Goal: Obtain resource: Obtain resource

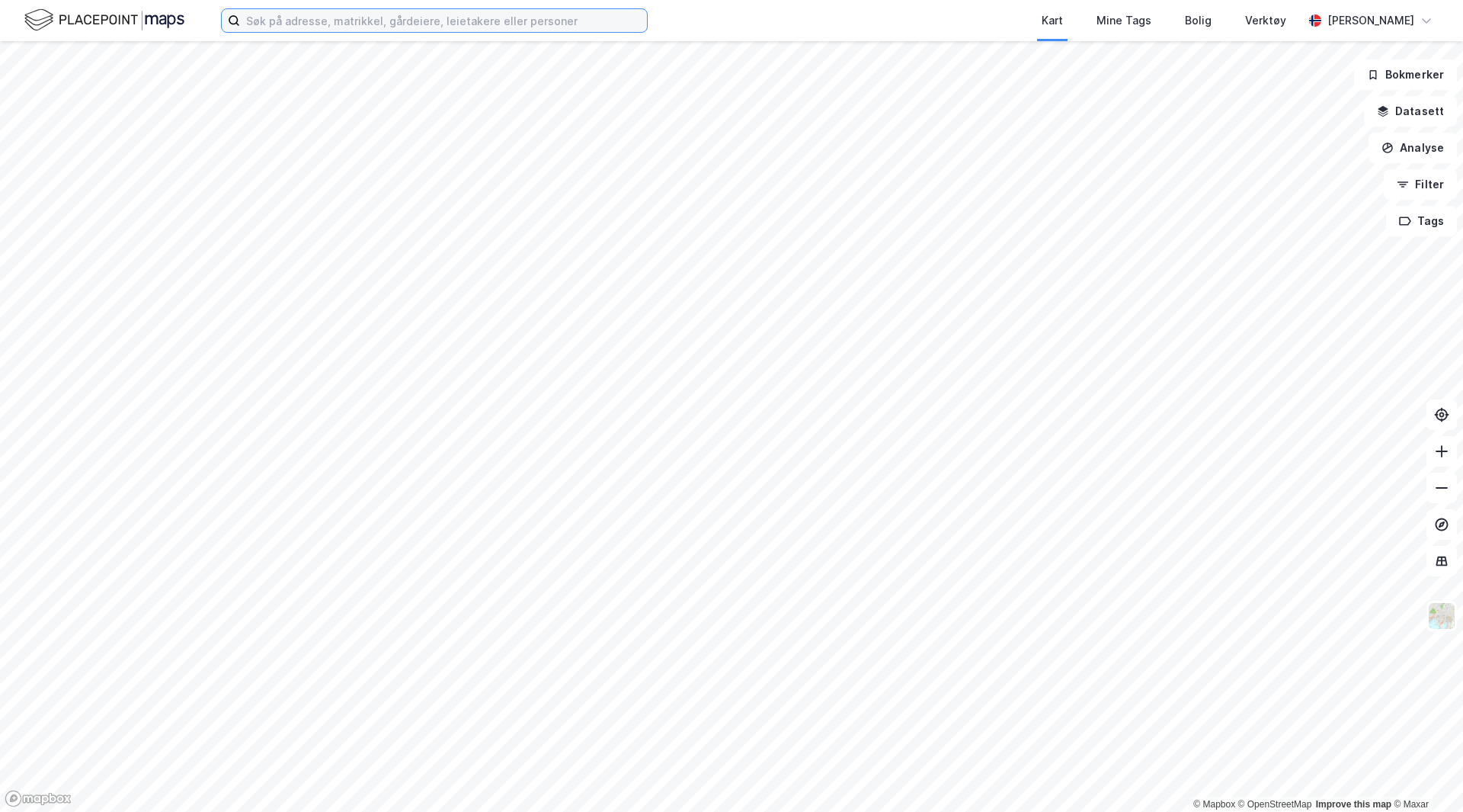
click at [560, 27] on input at bounding box center [443, 20] width 407 height 22
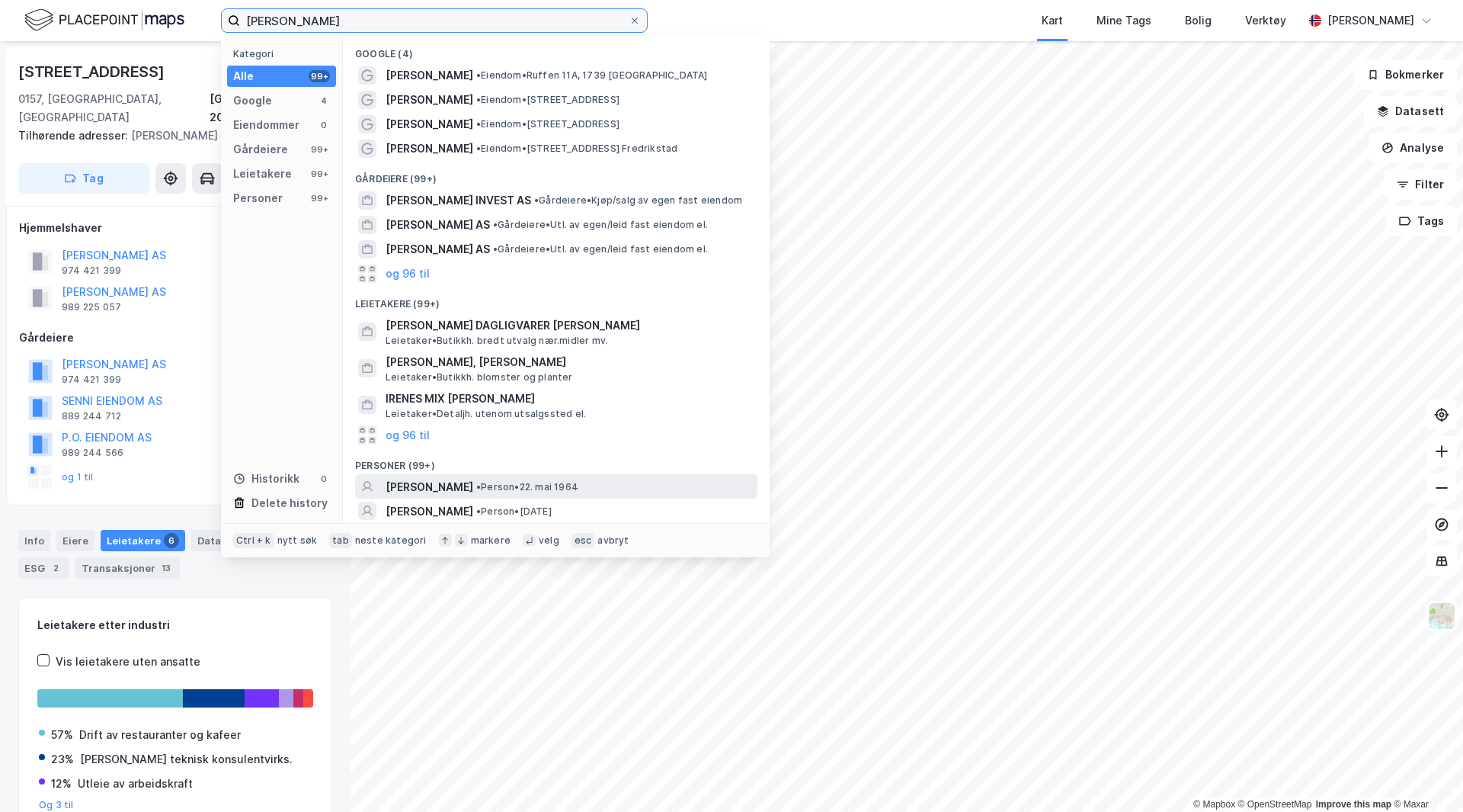
type input "[PERSON_NAME]"
click at [459, 487] on span "[PERSON_NAME]" at bounding box center [429, 486] width 87 height 18
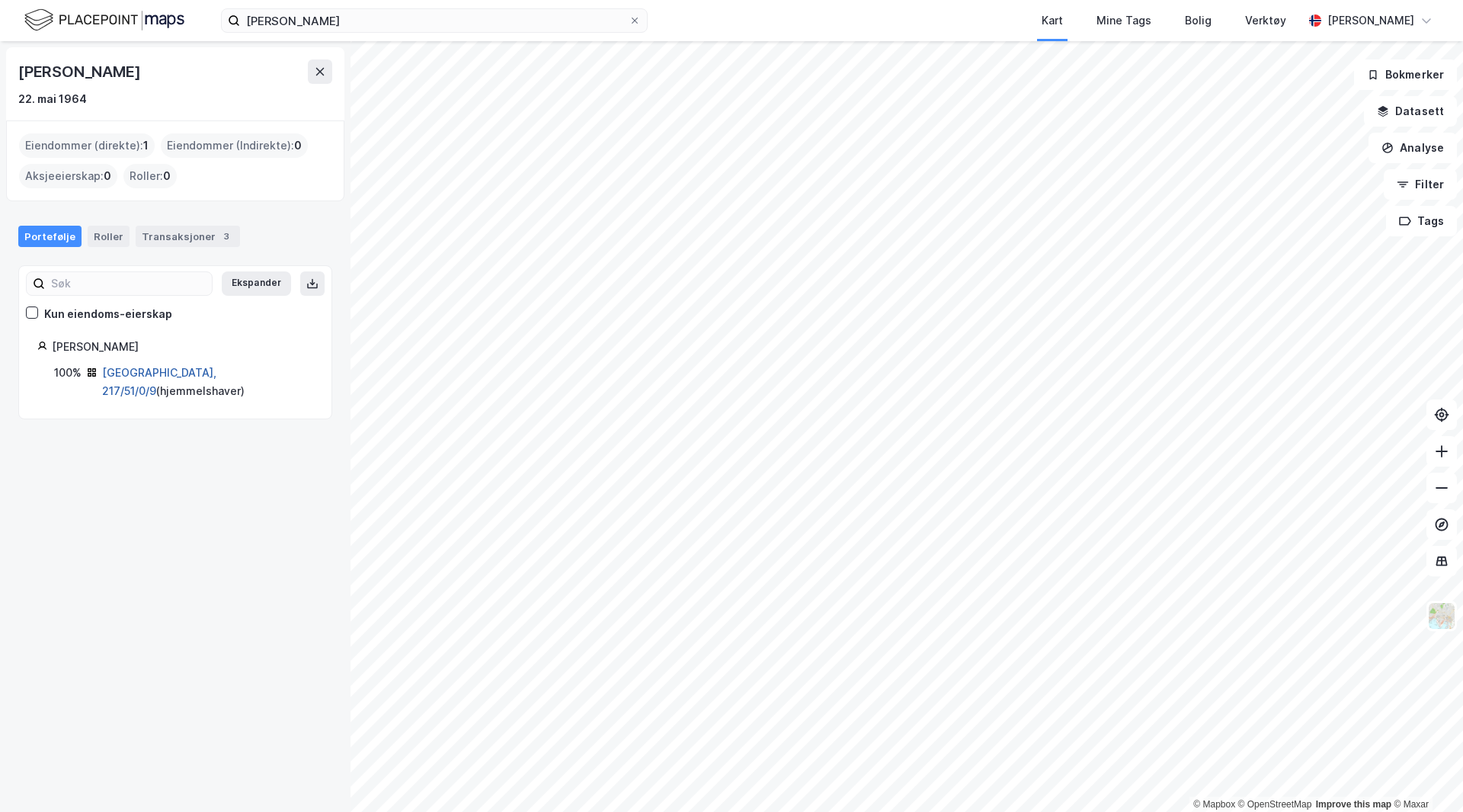
click at [157, 375] on link "[GEOGRAPHIC_DATA], 217/51/0/9" at bounding box center [159, 381] width 114 height 31
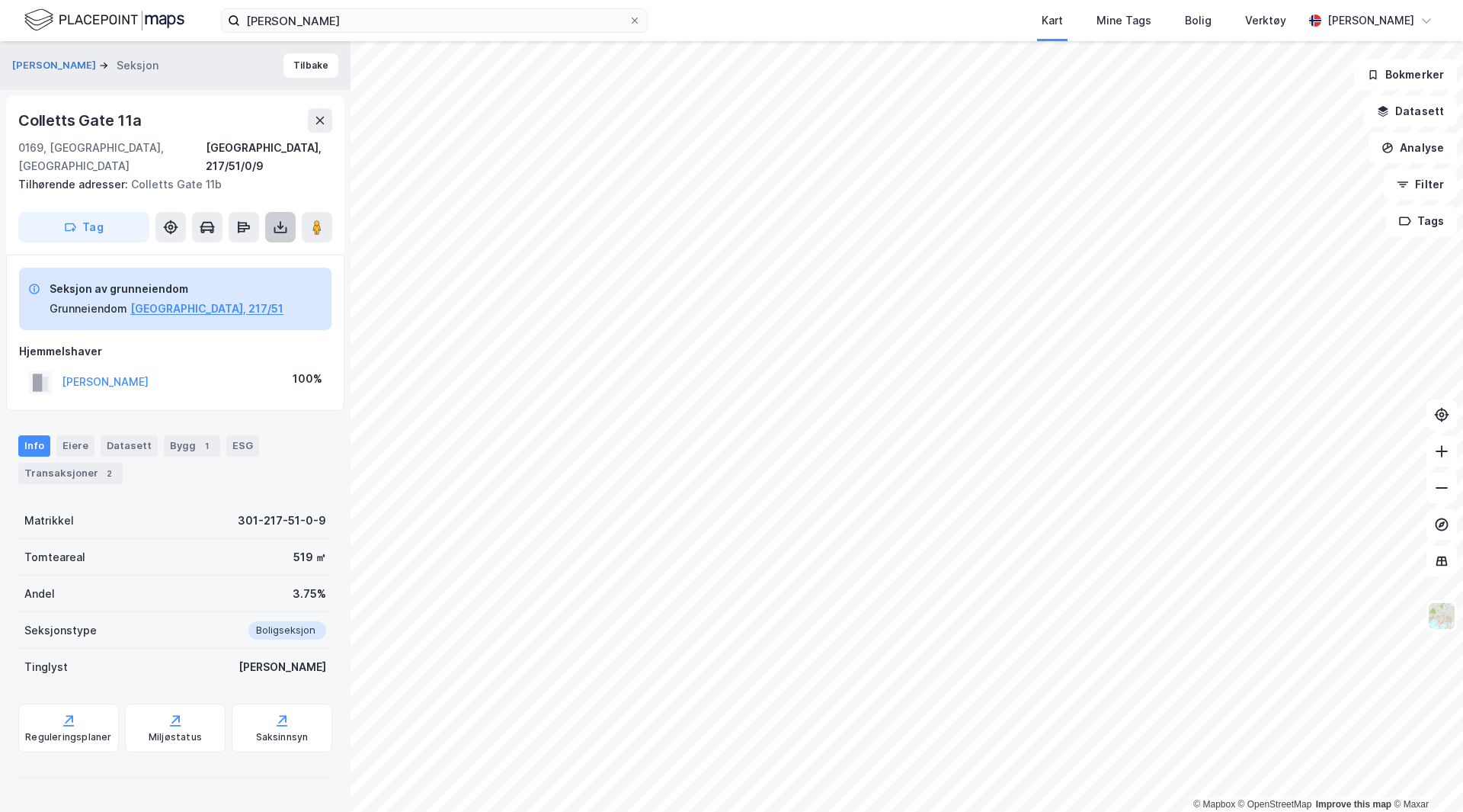
click at [290, 217] on button at bounding box center [281, 228] width 31 height 31
click at [236, 252] on div "Last ned grunnbok" at bounding box center [205, 258] width 88 height 13
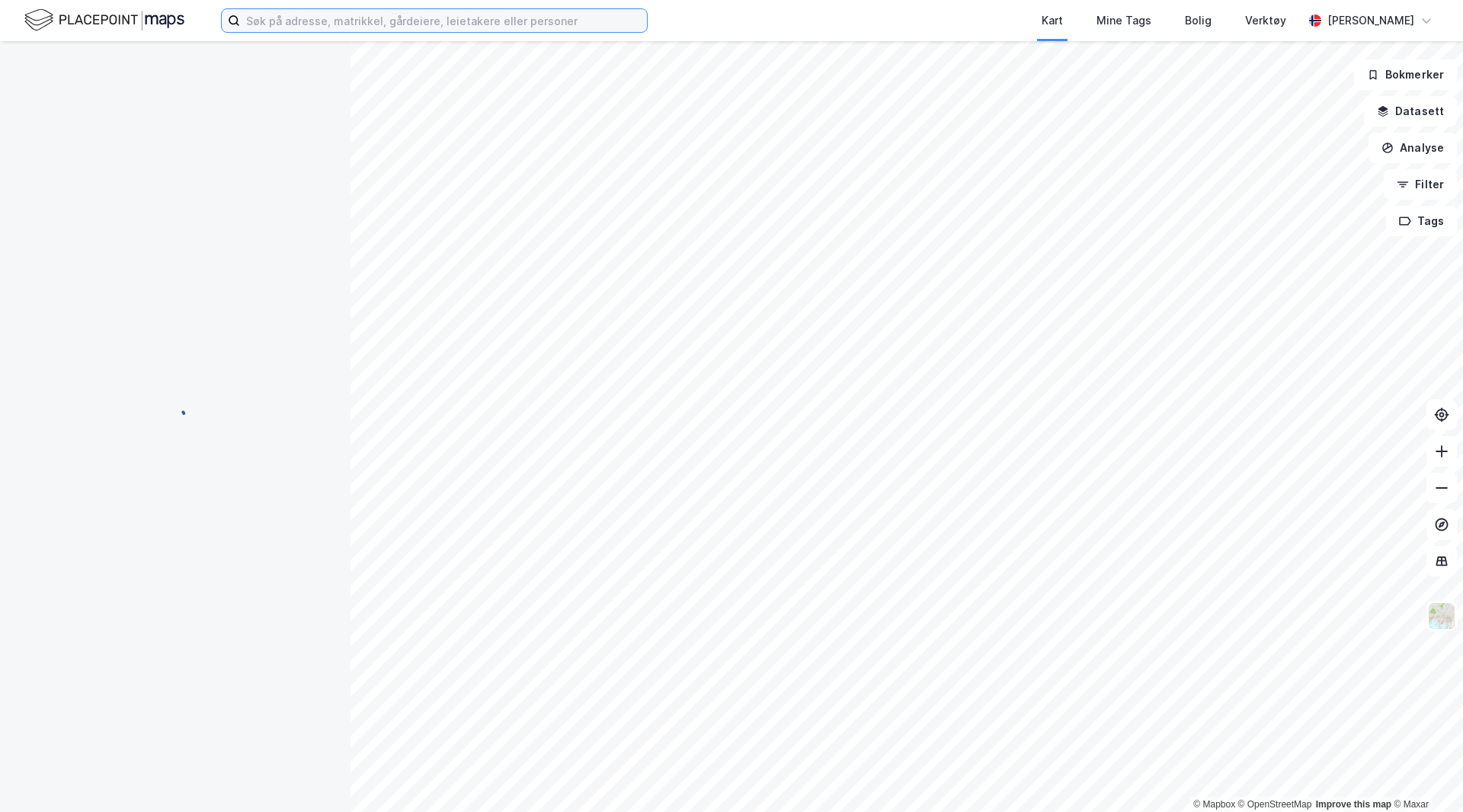
click at [417, 31] on input at bounding box center [443, 20] width 407 height 22
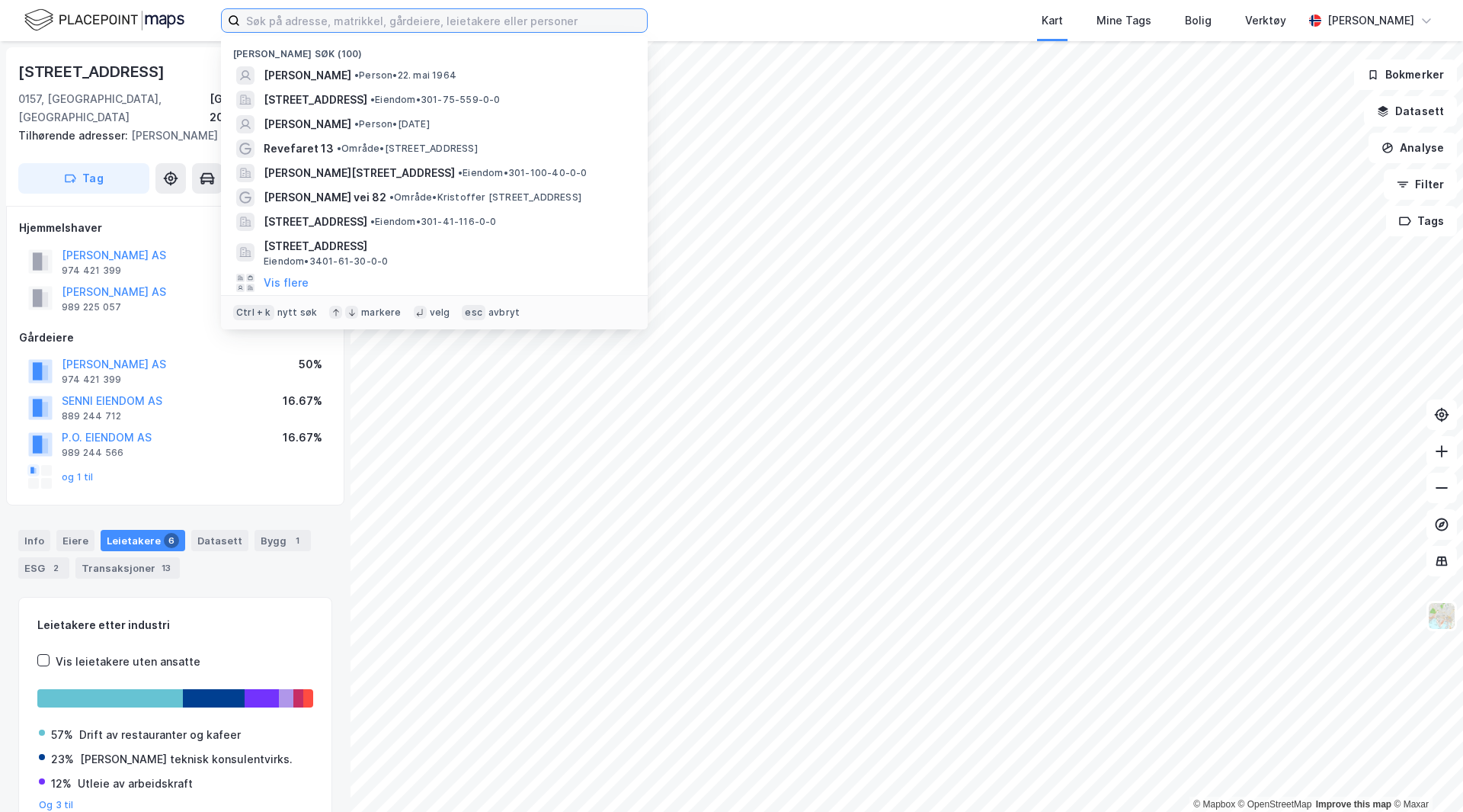
click at [338, 17] on input at bounding box center [443, 20] width 407 height 22
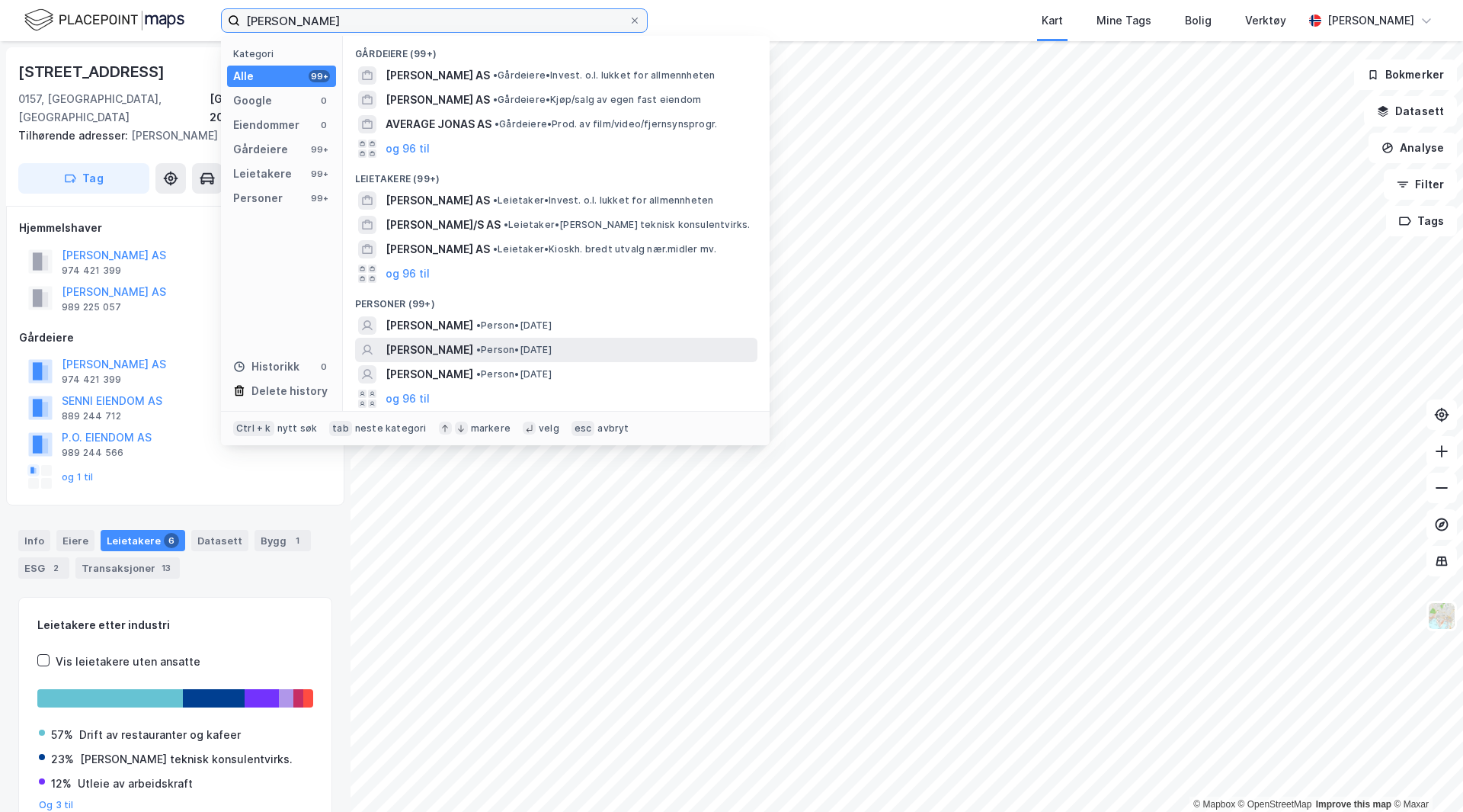
type input "jonas kure"
click at [403, 352] on span "JONAS KURE BUER" at bounding box center [429, 350] width 87 height 18
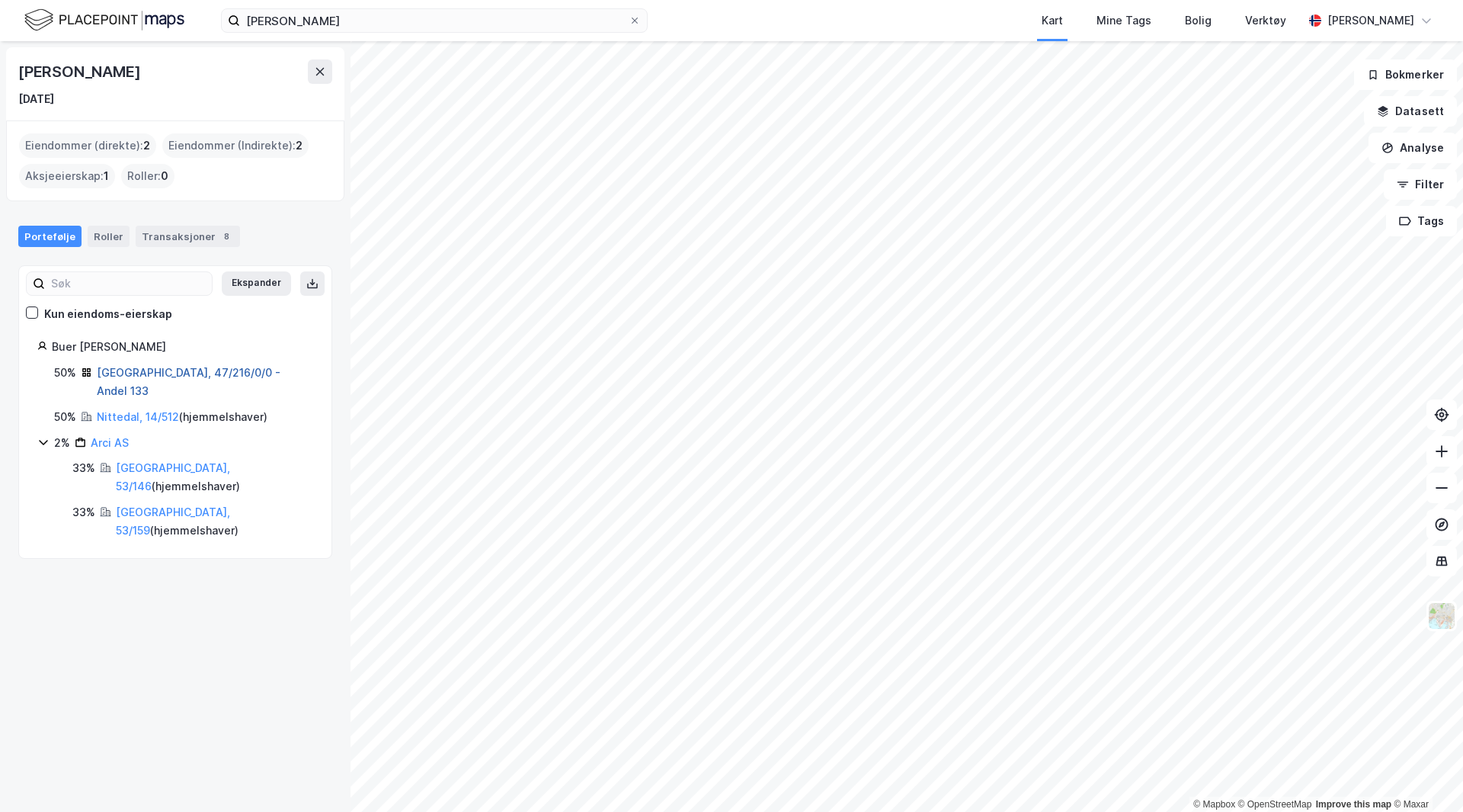
click at [156, 377] on link "Oslo, 47/216/0/0 - Andel 133" at bounding box center [189, 381] width 183 height 31
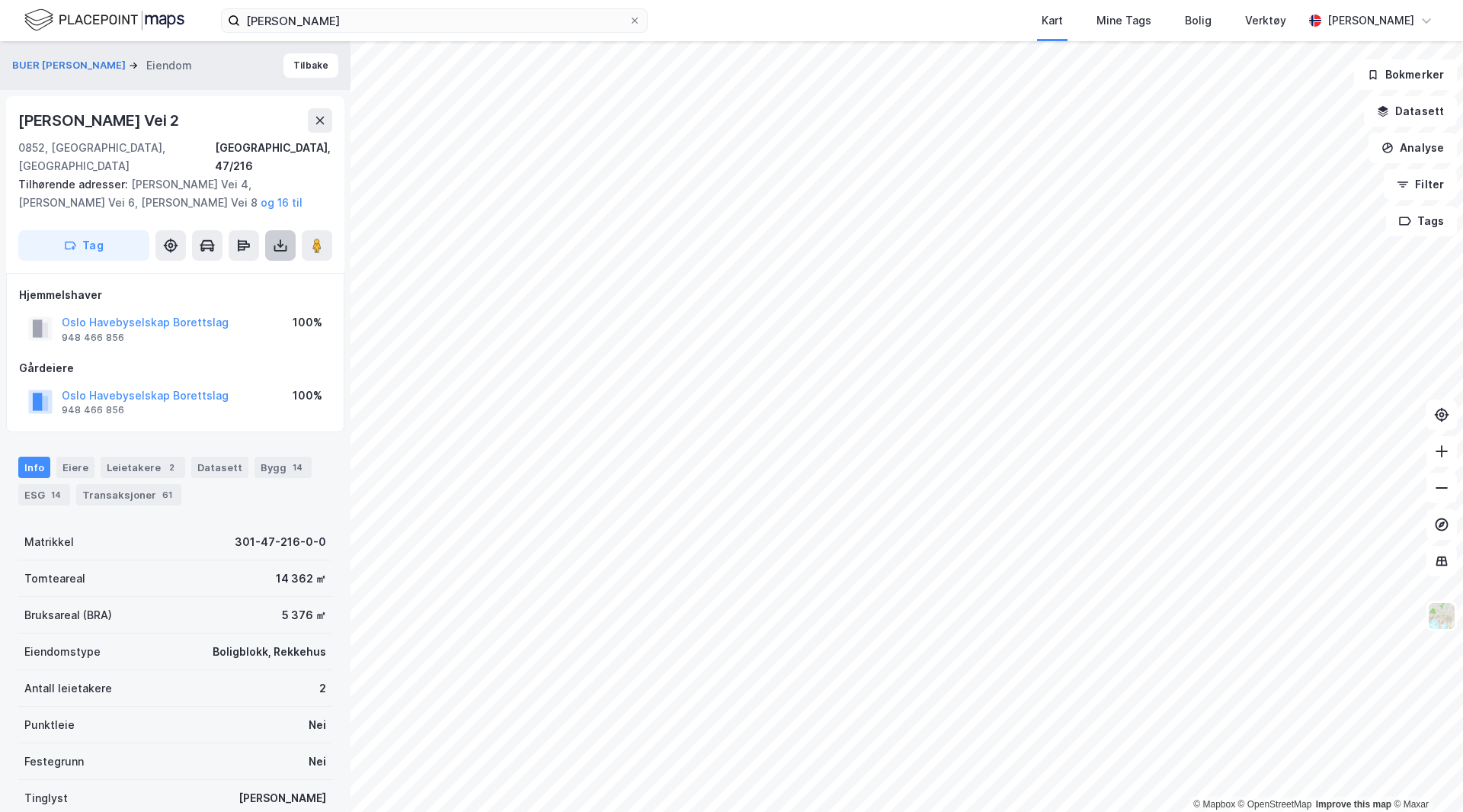
click at [272, 237] on icon at bounding box center [280, 245] width 15 height 15
click at [249, 270] on div "Last ned grunnbok" at bounding box center [205, 276] width 88 height 13
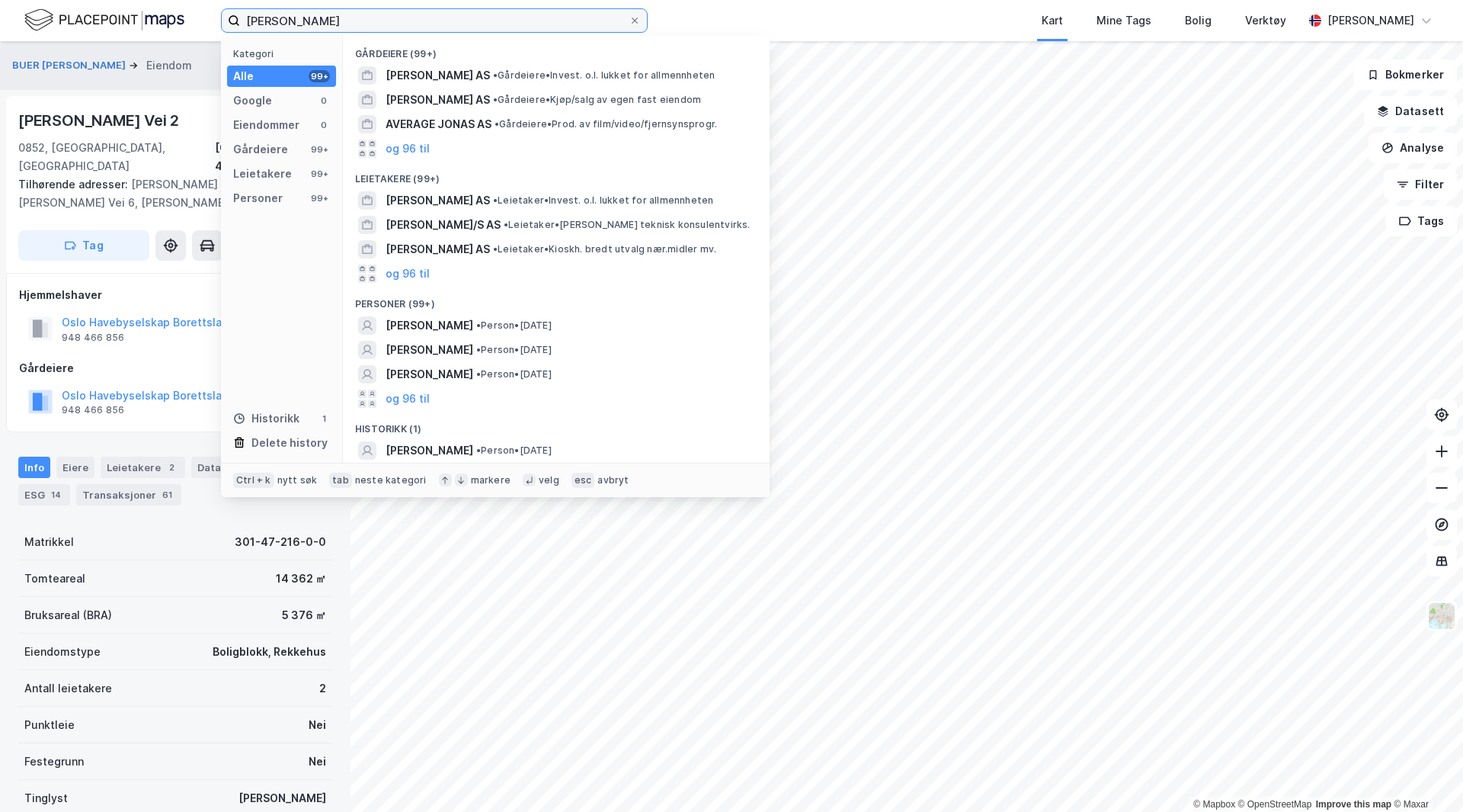
click at [315, 23] on input "jonas kure" at bounding box center [434, 20] width 388 height 22
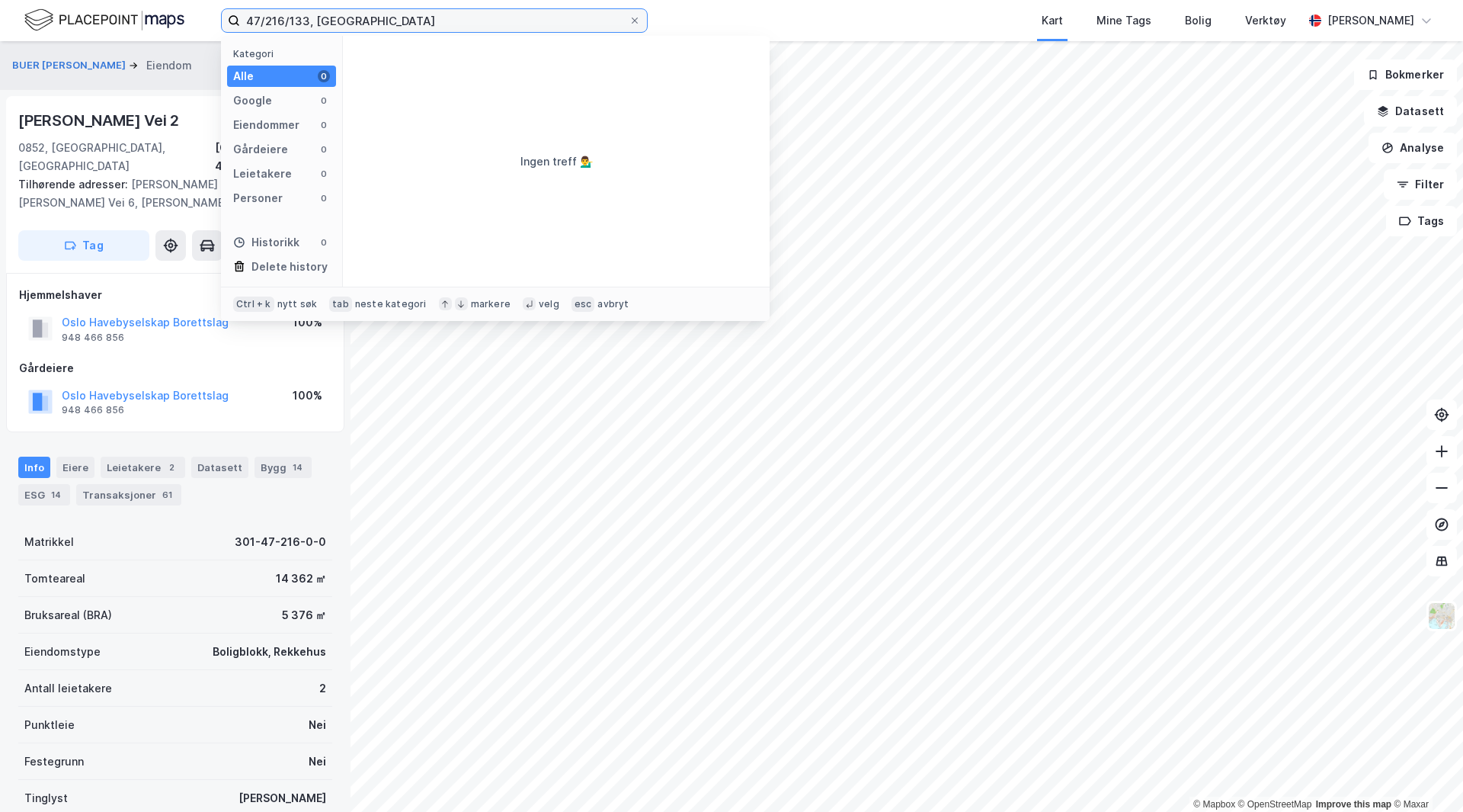
click at [290, 13] on input "47/216/133, oslo" at bounding box center [434, 20] width 388 height 22
type input "47/216/0/133, oslo"
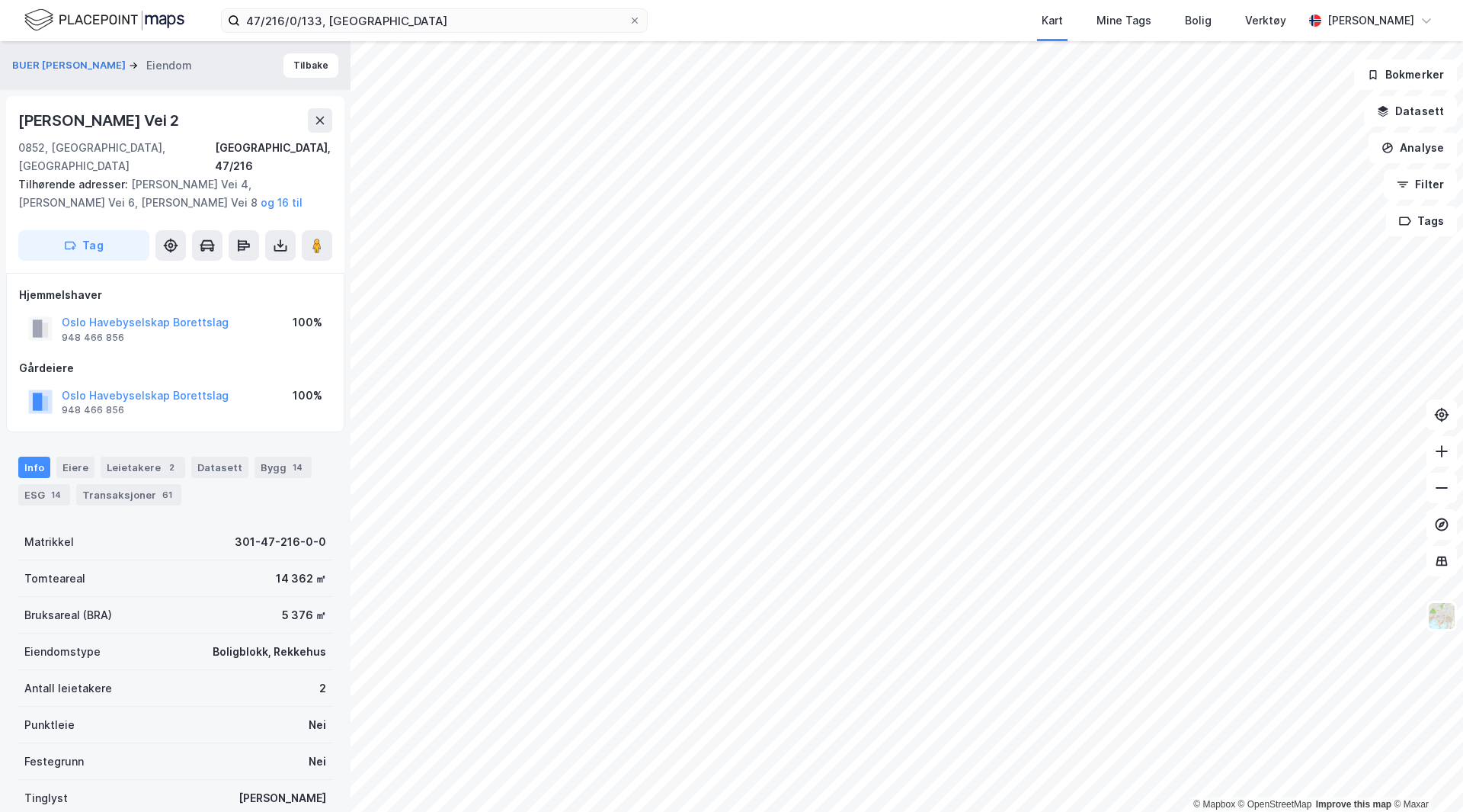
click at [173, 89] on div "BUER JONAS KURE Eiendom Tilbake" at bounding box center [175, 66] width 351 height 49
click at [76, 457] on div "Eiere" at bounding box center [76, 468] width 38 height 22
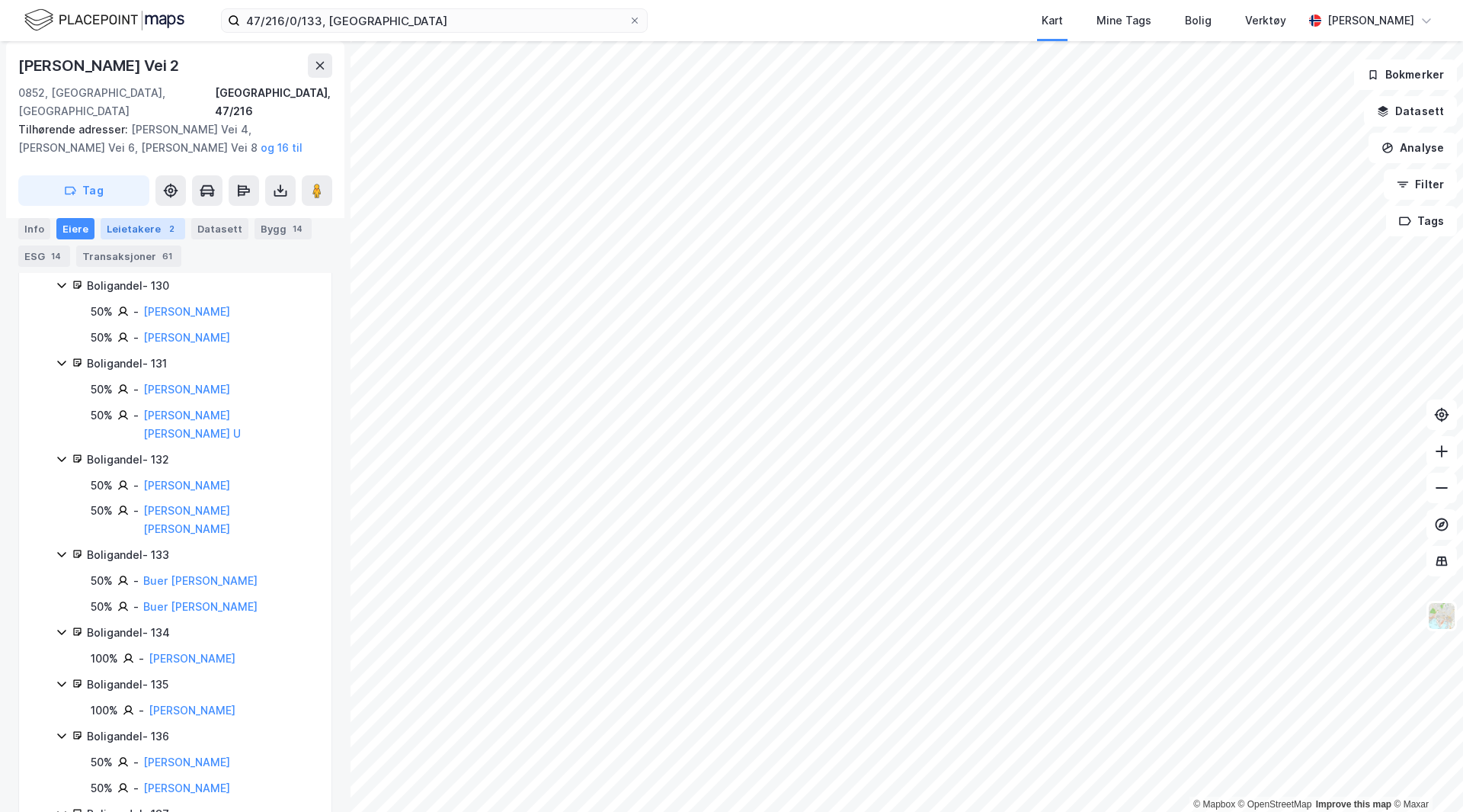
scroll to position [635, 0]
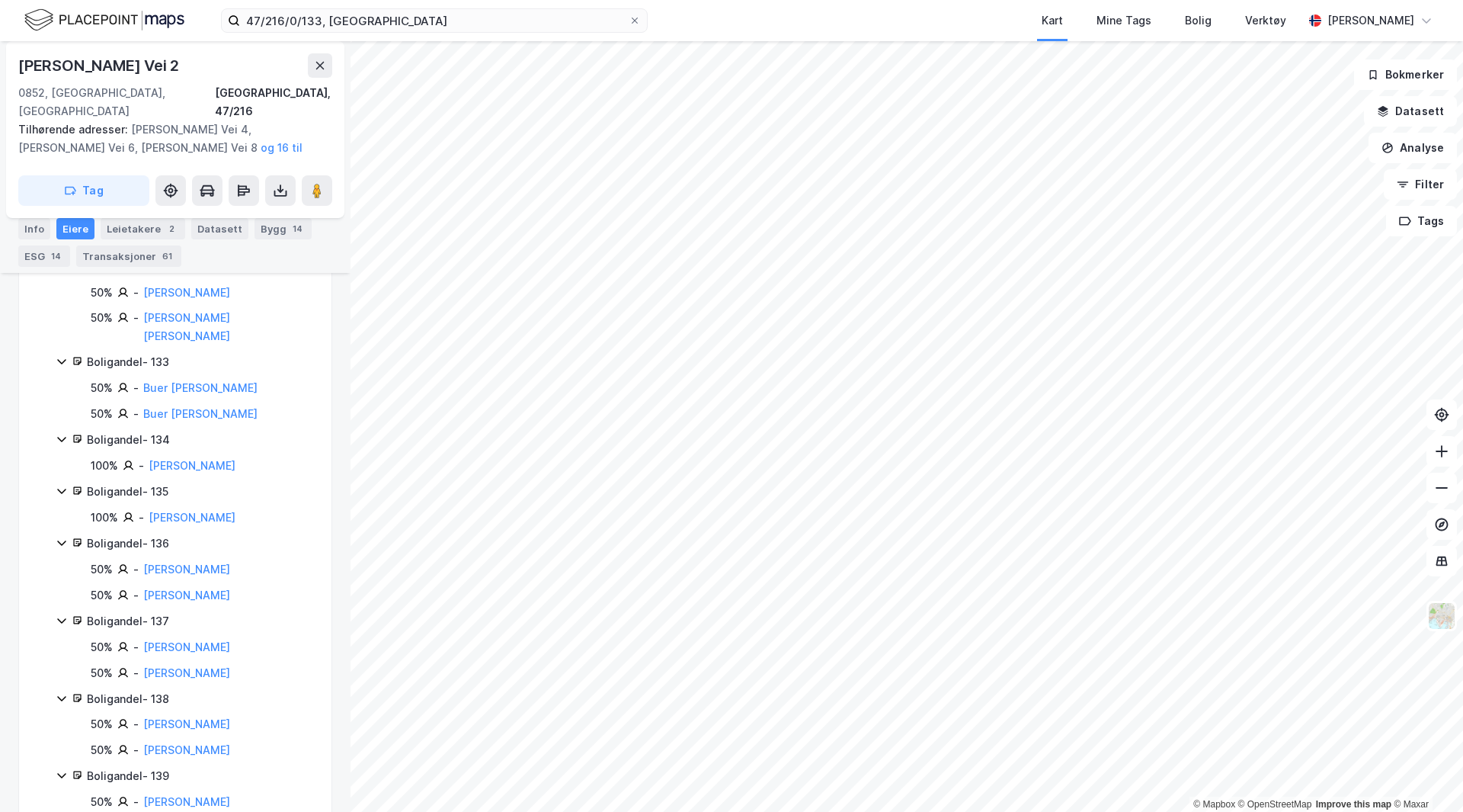
click at [122, 352] on div "Boligandel - 133" at bounding box center [201, 361] width 227 height 18
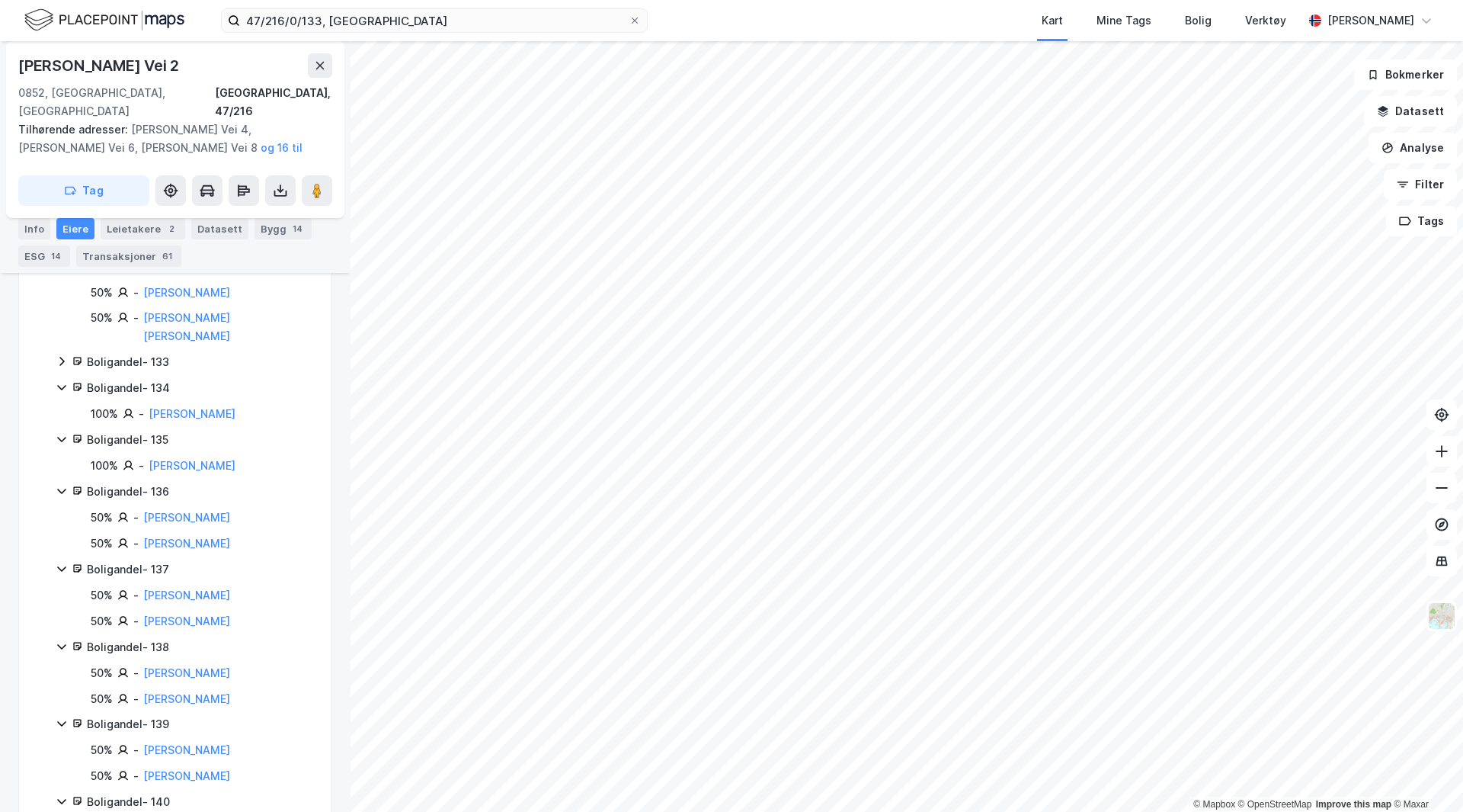
click at [122, 352] on div "Boligandel - 133" at bounding box center [201, 361] width 227 height 18
